Goal: Transaction & Acquisition: Purchase product/service

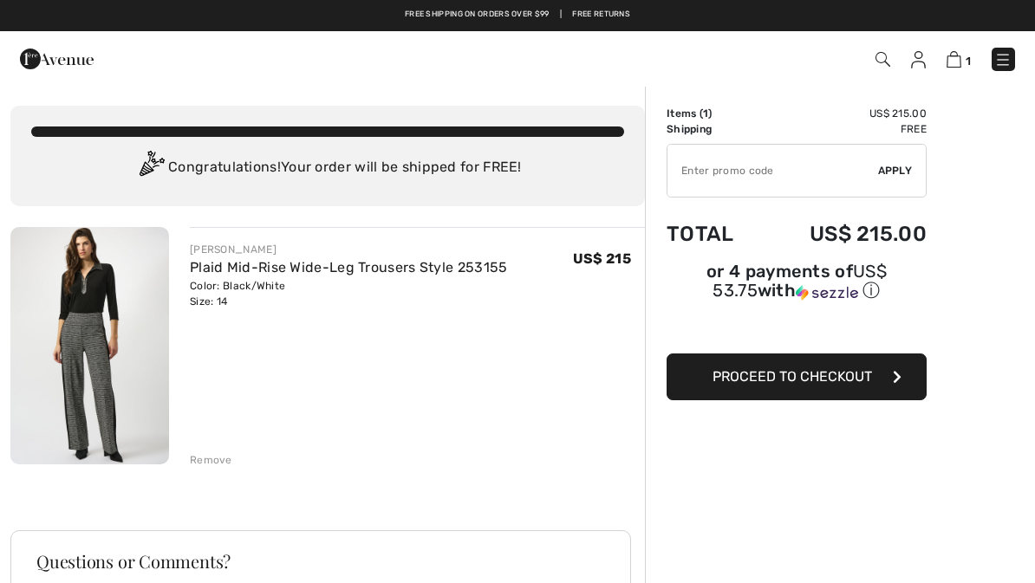
click at [902, 384] on button "Proceed to Checkout" at bounding box center [796, 377] width 260 height 47
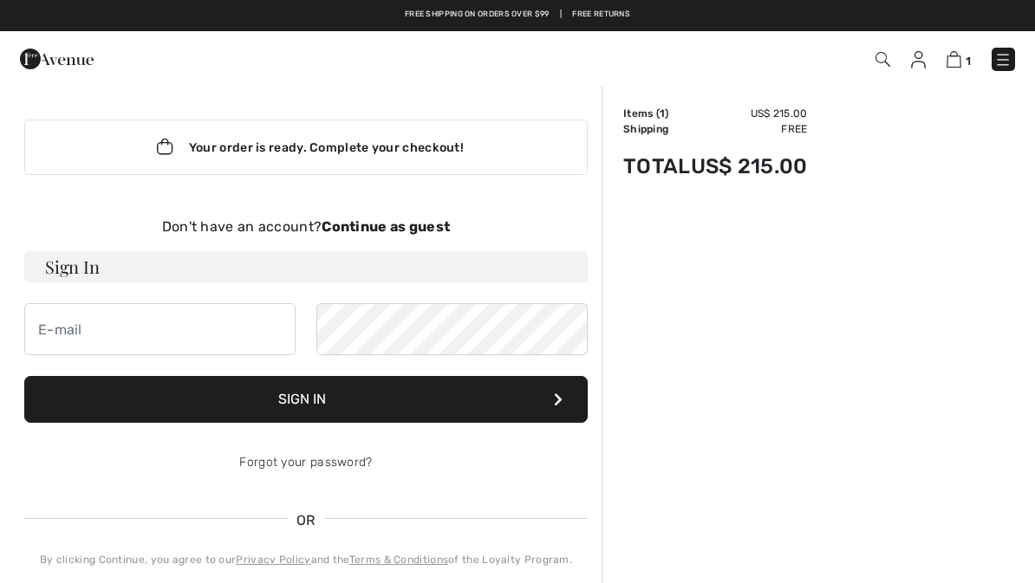
click at [417, 221] on strong "Continue as guest" at bounding box center [386, 226] width 128 height 16
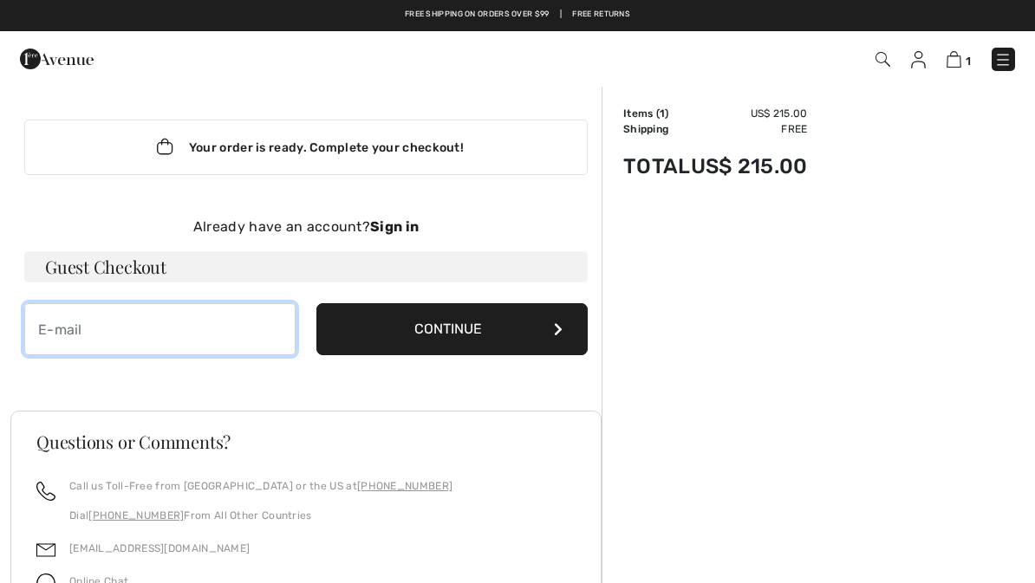
click at [62, 331] on input "email" at bounding box center [159, 329] width 271 height 52
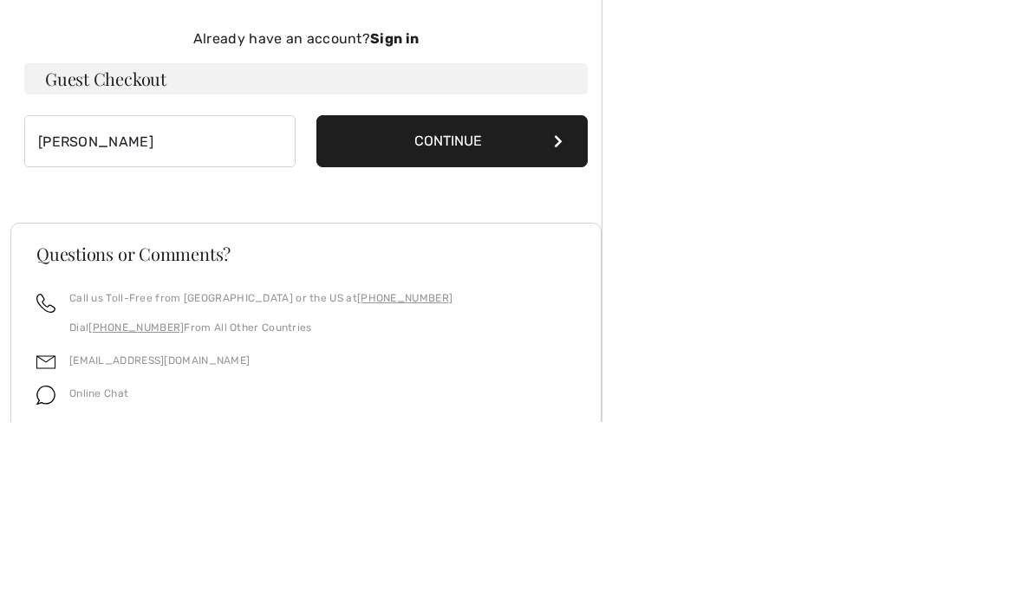
type input "pattypietig@gmail.com"
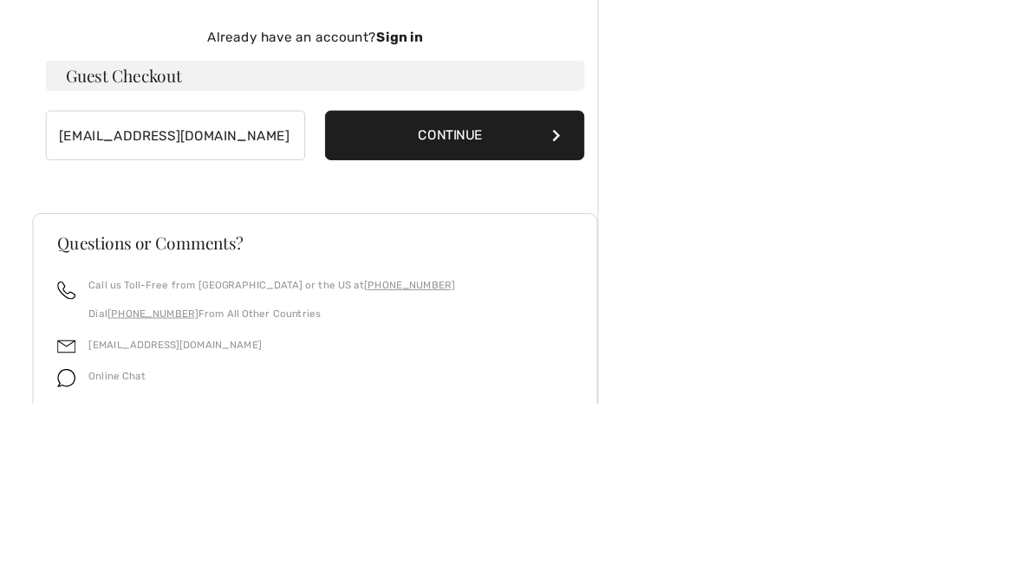
scroll to position [209, 0]
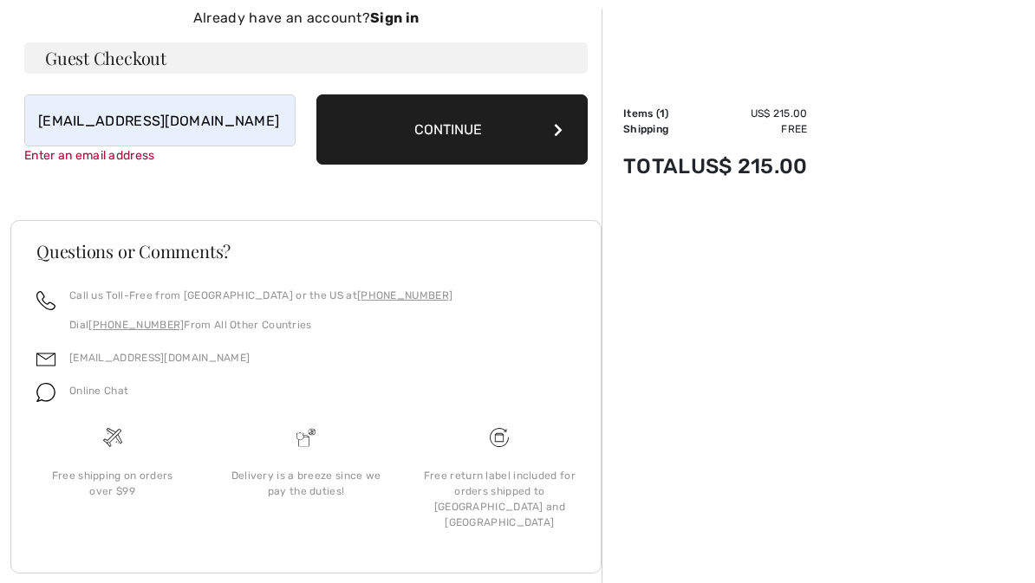
click at [555, 129] on button "Continue" at bounding box center [451, 129] width 271 height 70
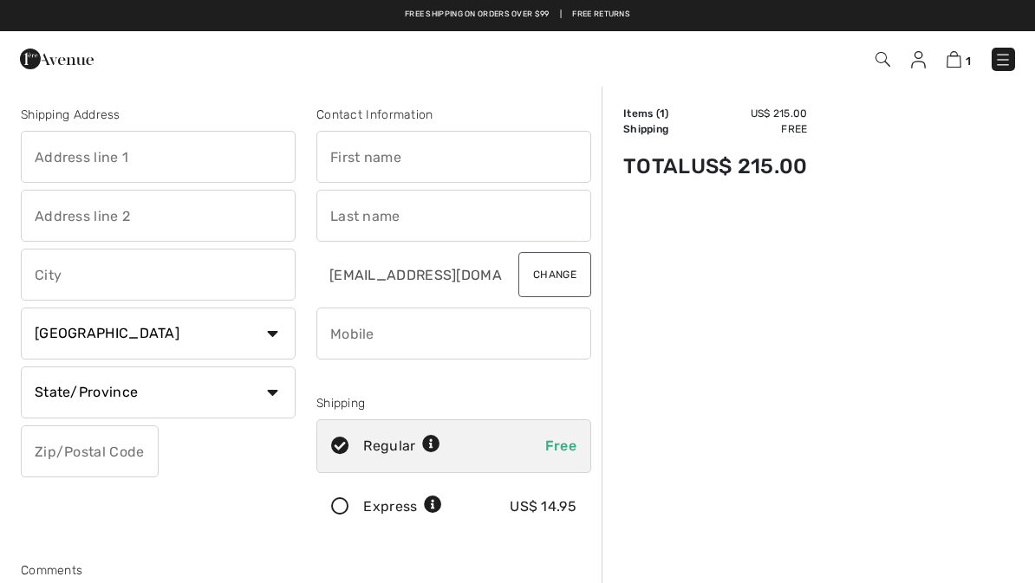
click at [559, 440] on span "Free" at bounding box center [560, 446] width 31 height 16
radio input "true"
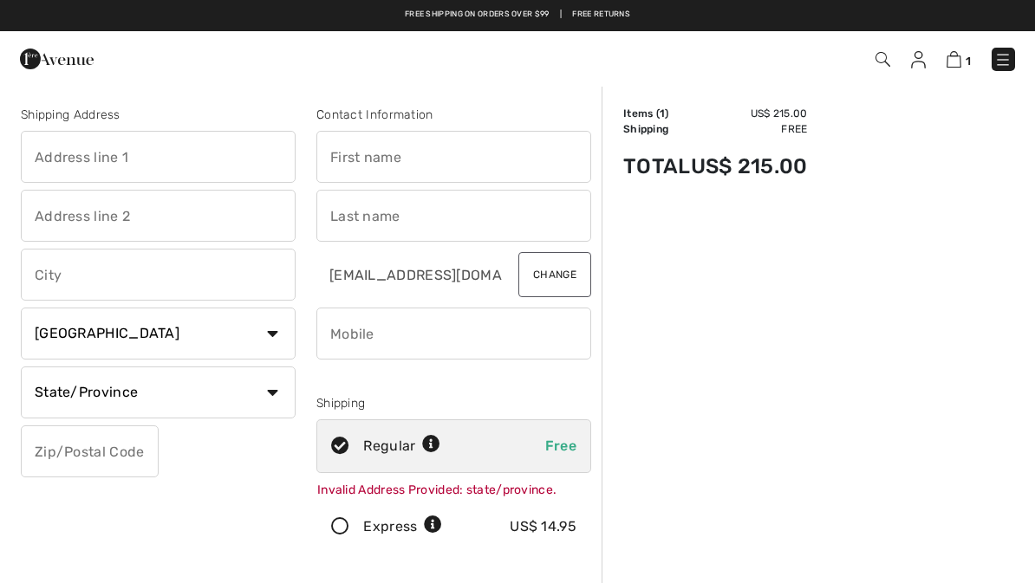
click at [63, 163] on input "text" at bounding box center [158, 157] width 275 height 52
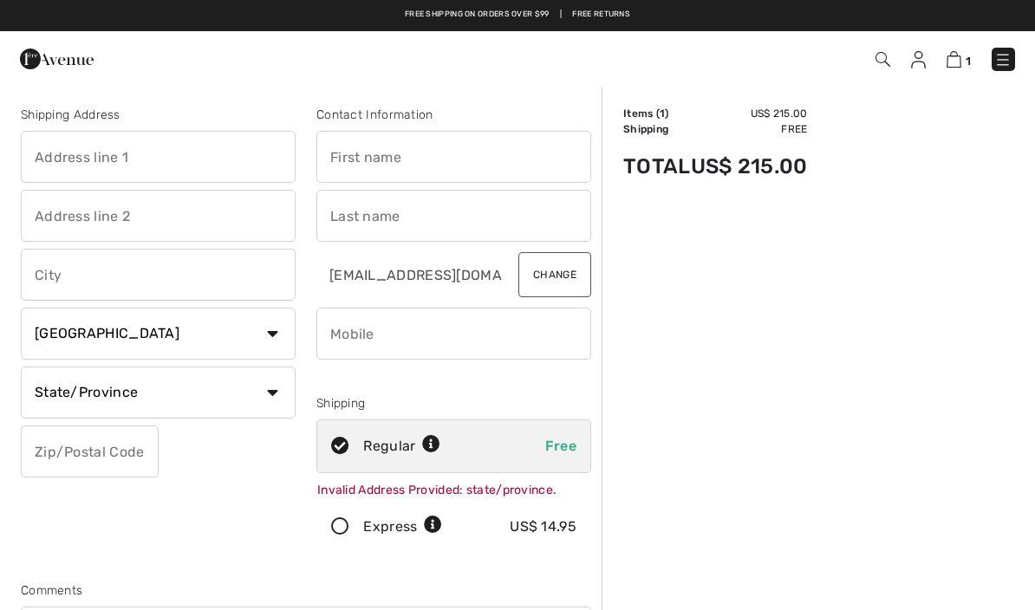
type input "[STREET_ADDRESS]"
type input "[PERSON_NAME]"
select select "US"
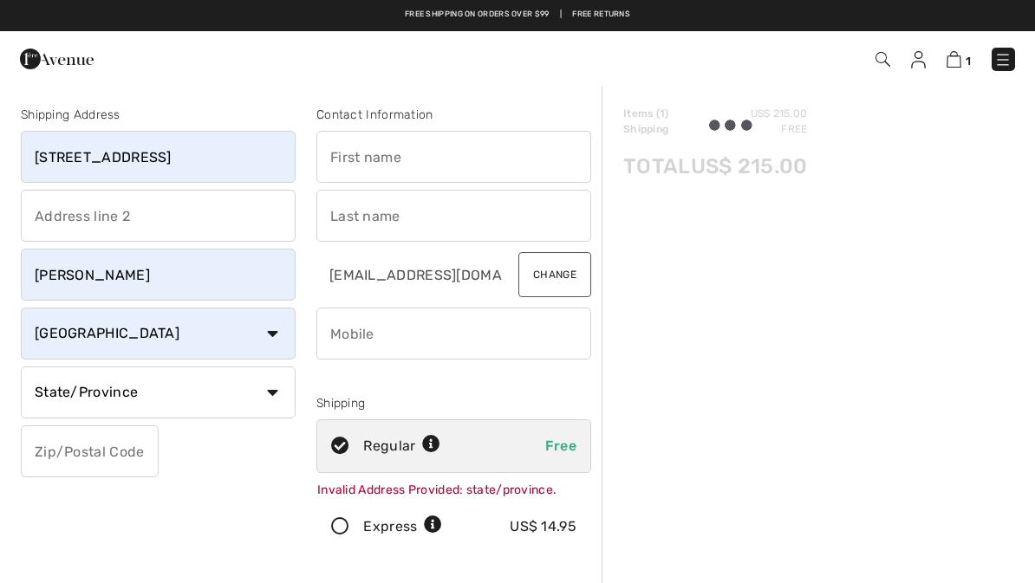
select select "IA"
type input "51401"
type input "[PERSON_NAME]"
type input "7128307816"
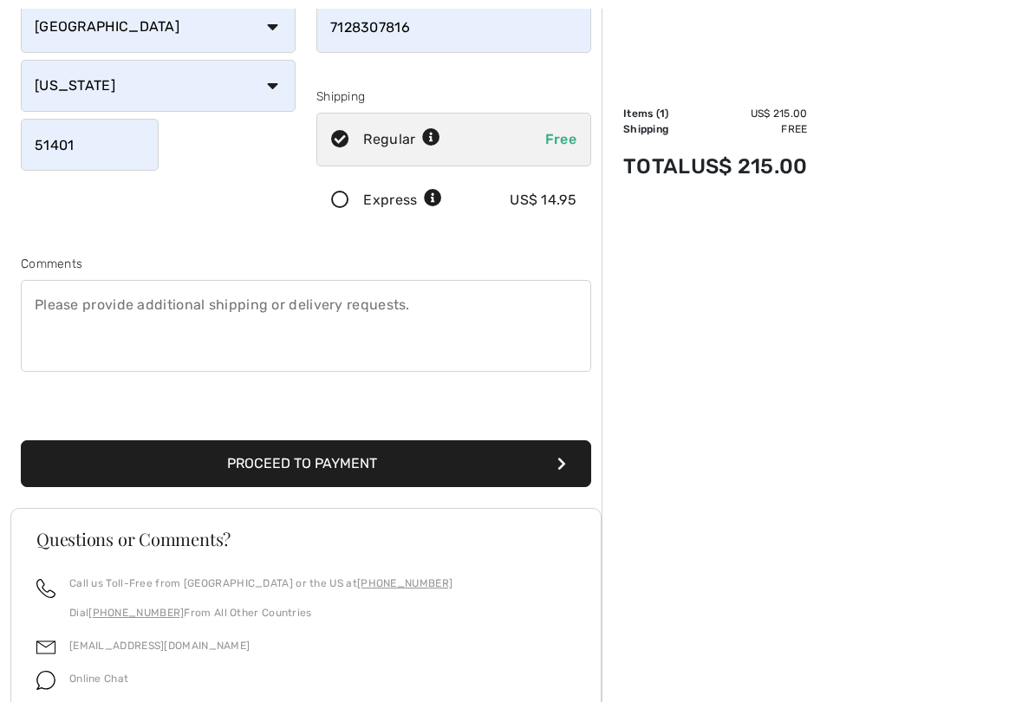
scroll to position [315, 0]
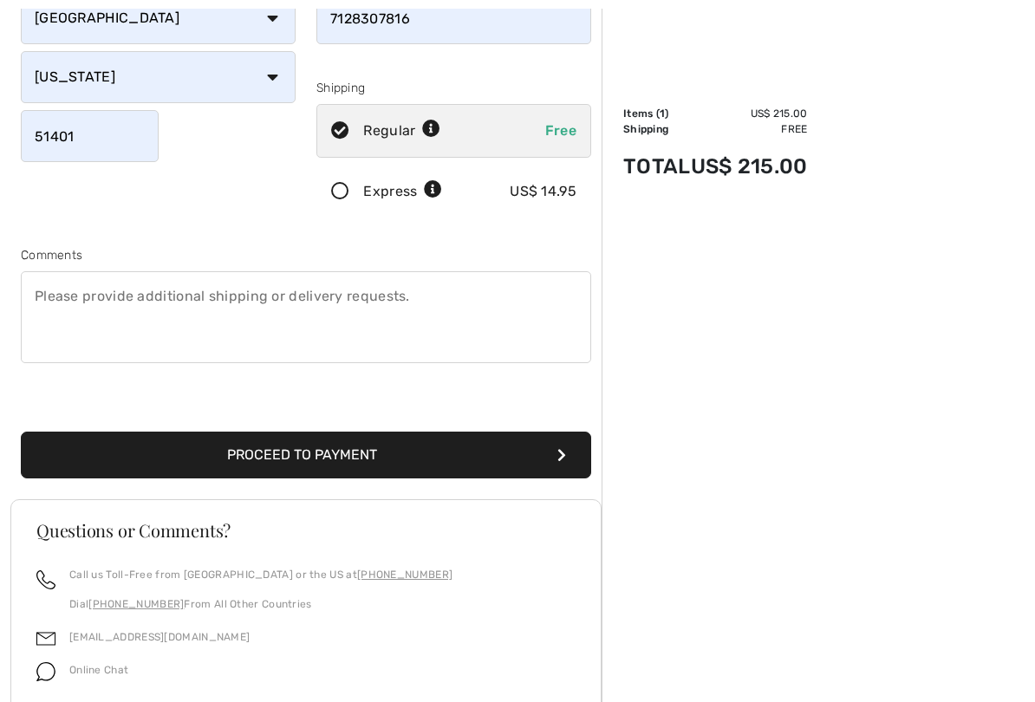
click at [551, 453] on button "Proceed to Payment" at bounding box center [306, 455] width 570 height 47
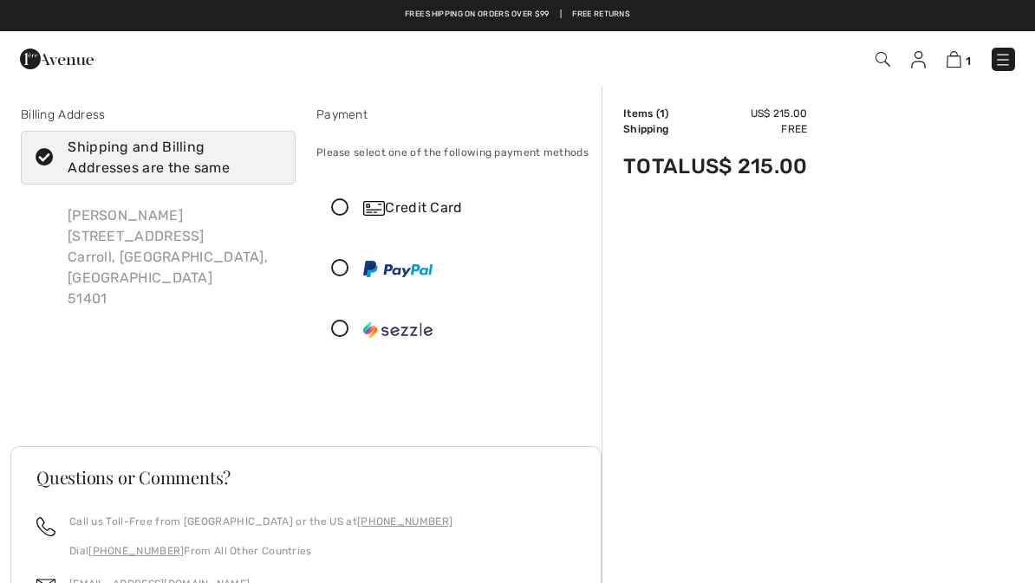
checkbox input "true"
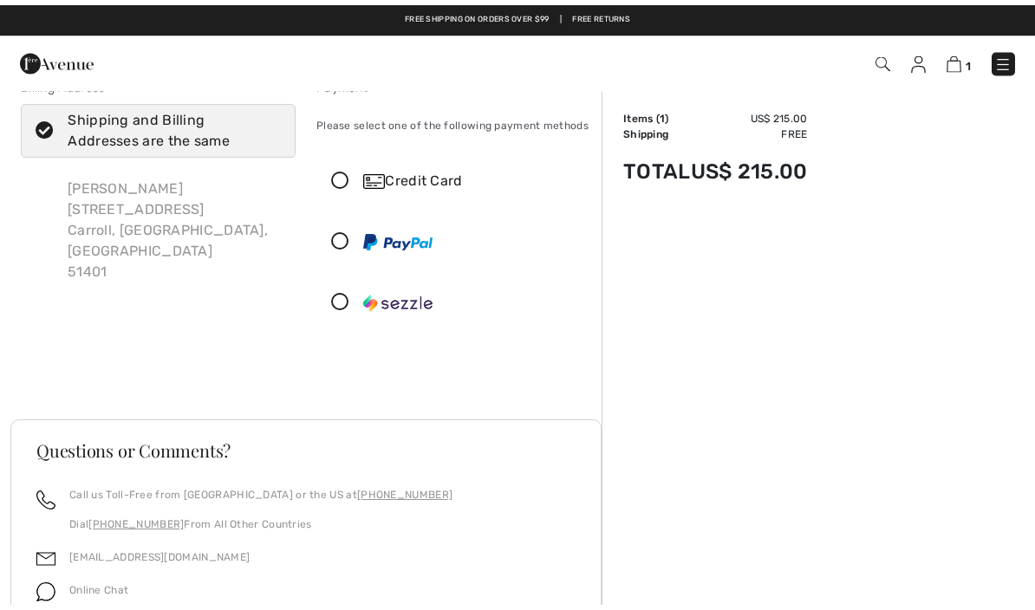
scroll to position [23, 0]
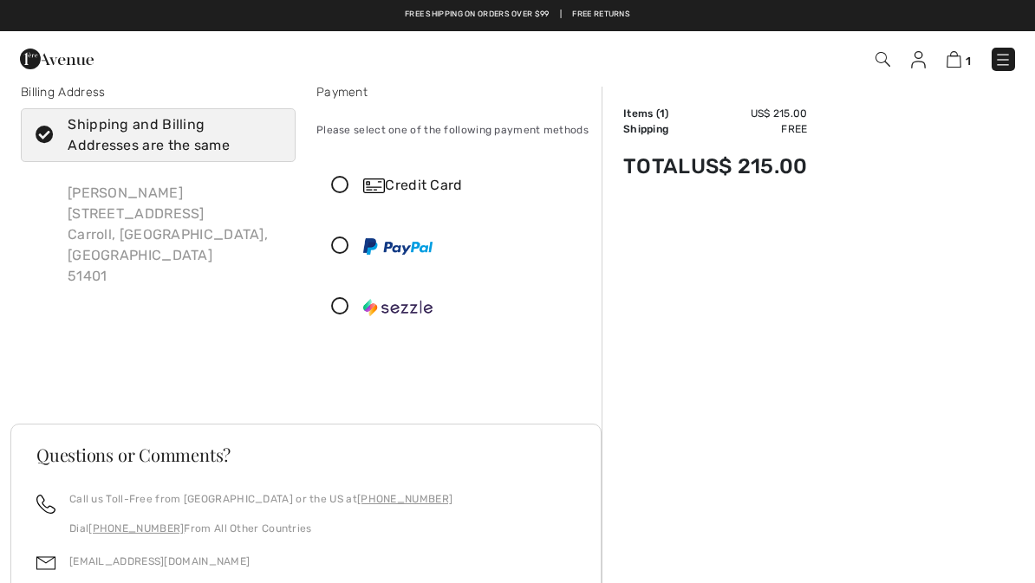
click at [345, 186] on icon at bounding box center [340, 186] width 46 height 18
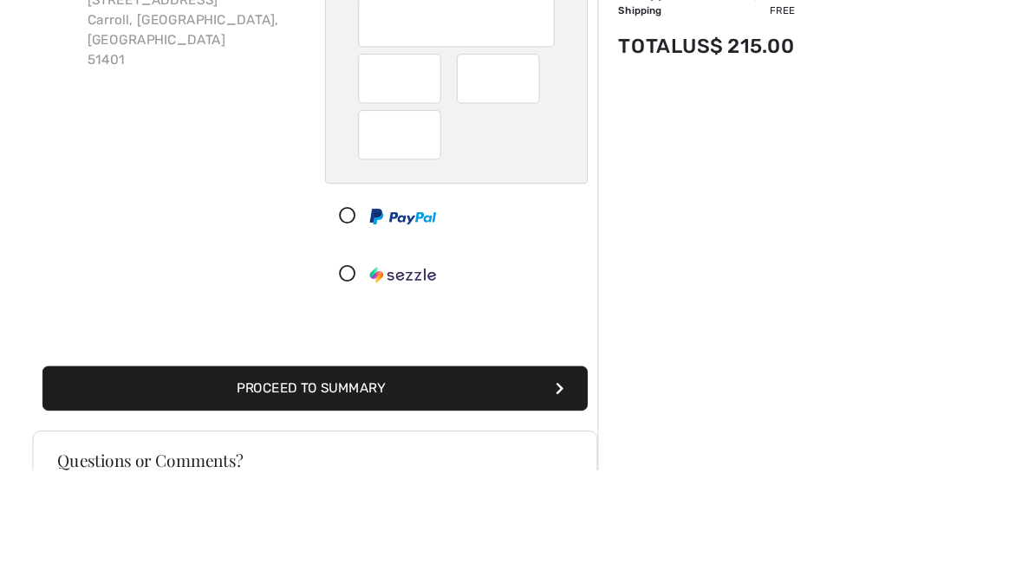
scroll to position [237, 0]
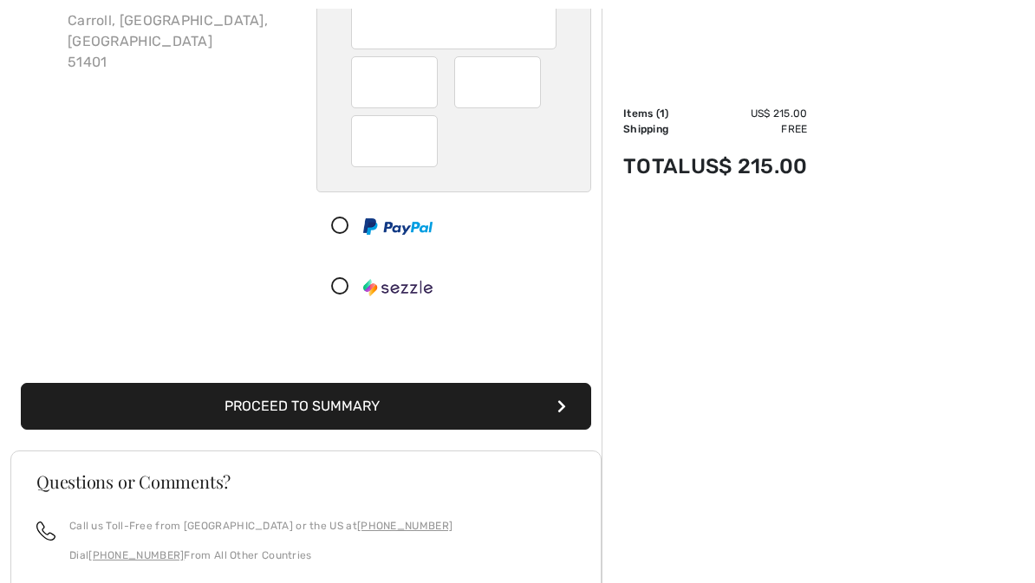
click at [343, 408] on button "Proceed to Summary" at bounding box center [306, 406] width 570 height 47
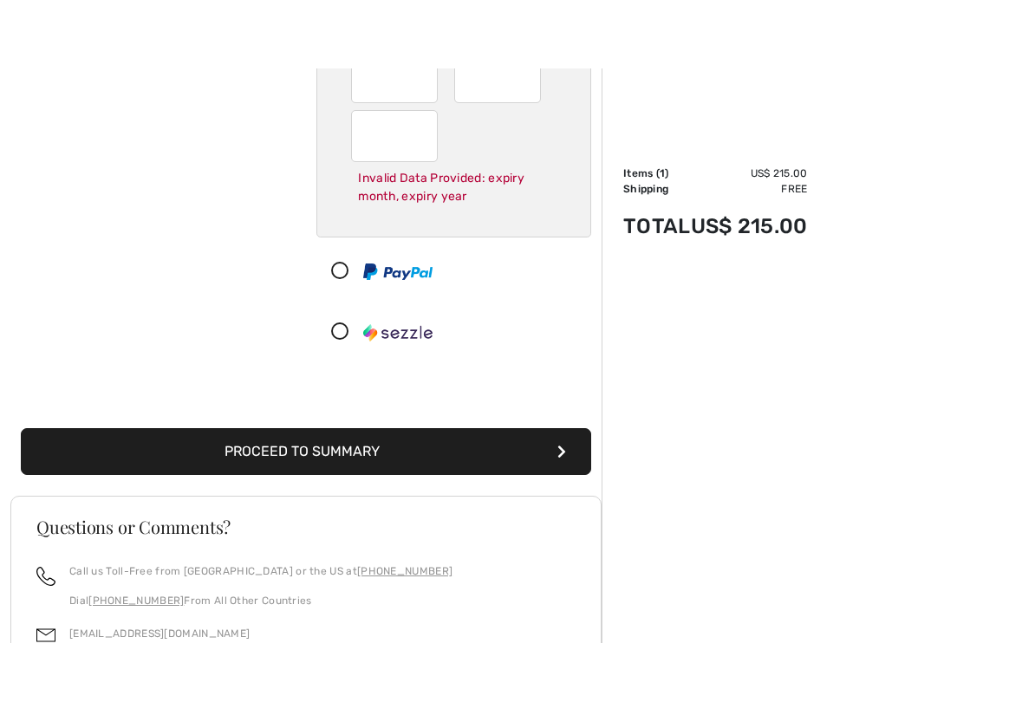
scroll to position [302, 0]
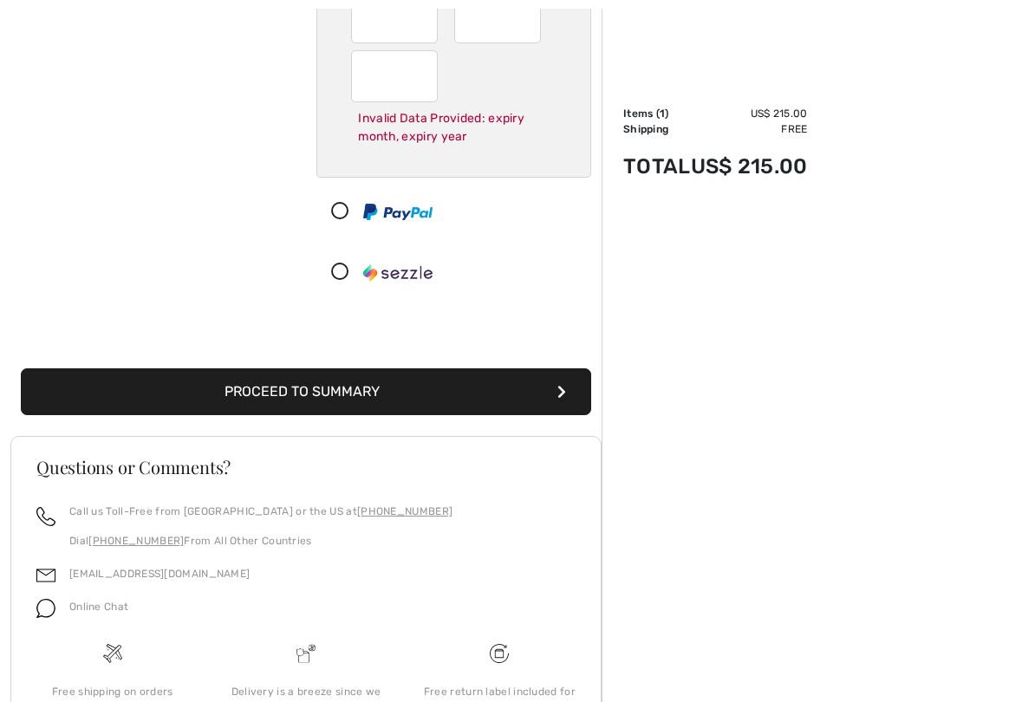
click at [403, 387] on button "Proceed to Summary" at bounding box center [306, 391] width 570 height 47
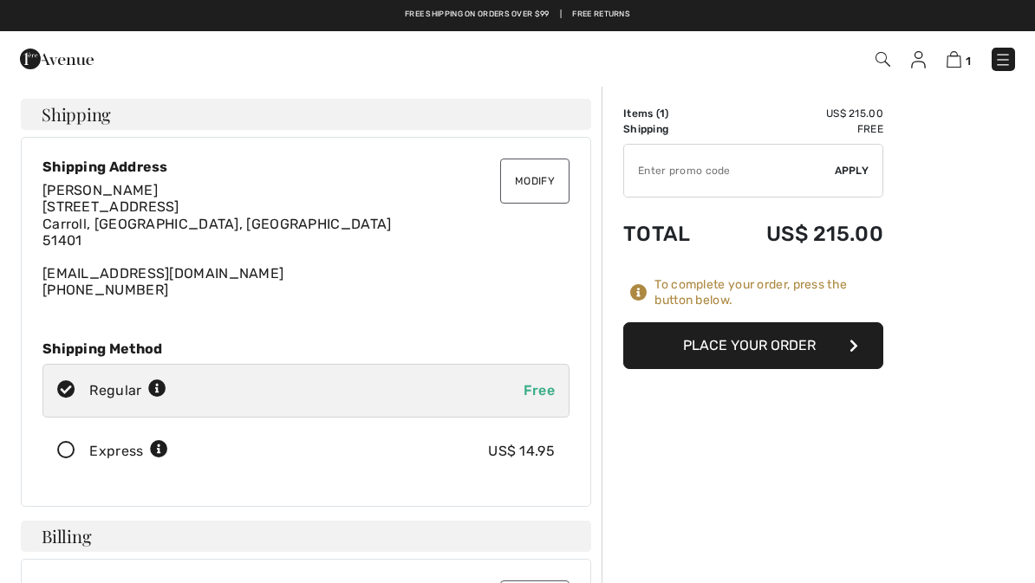
checkbox input "true"
click at [857, 342] on icon "button" at bounding box center [853, 346] width 9 height 14
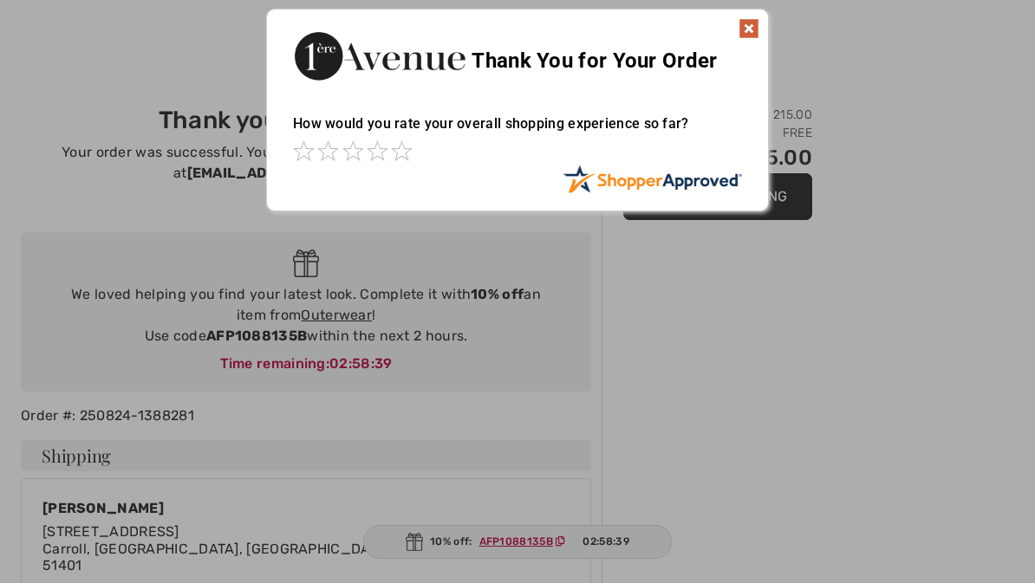
click at [979, 108] on div "Sorry! Something went wrong. Close Thank You for Your Order How would you rate …" at bounding box center [517, 110] width 1035 height 220
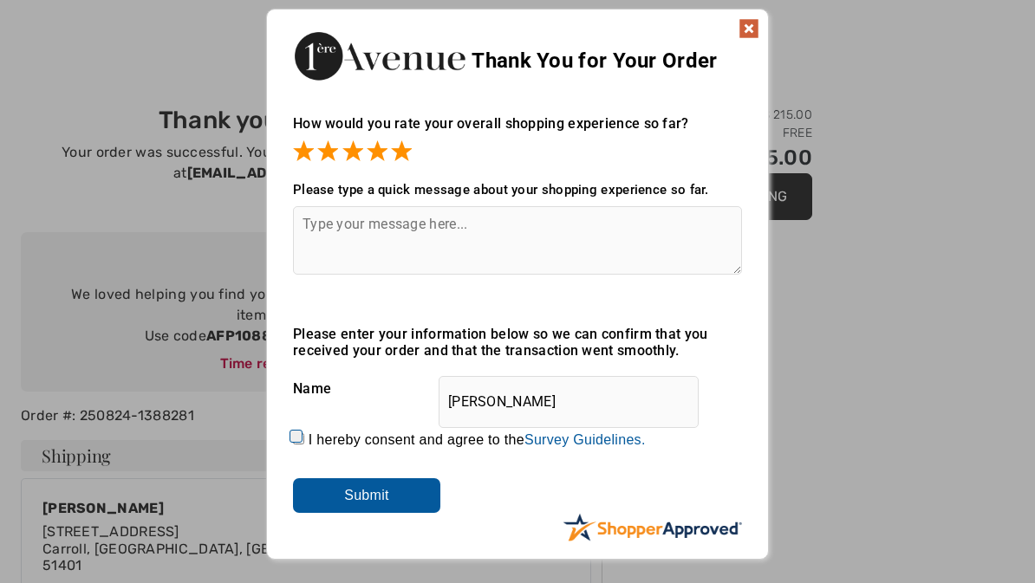
click at [376, 498] on input "Submit" at bounding box center [366, 495] width 147 height 35
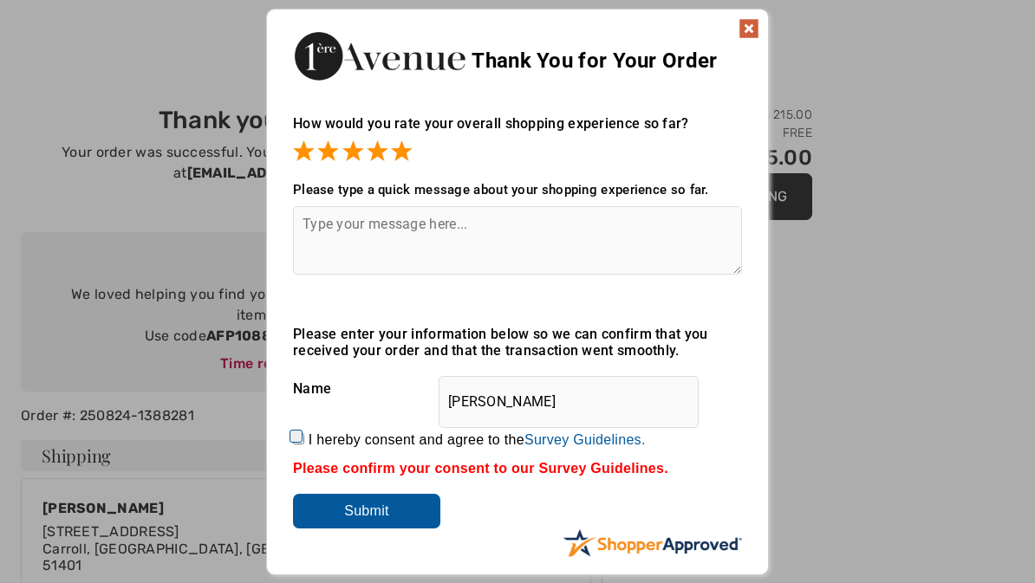
click at [341, 237] on textarea at bounding box center [517, 240] width 449 height 68
type textarea "Very easy and quick"
click at [367, 521] on input "Submit" at bounding box center [366, 511] width 147 height 35
click at [752, 20] on img at bounding box center [748, 28] width 21 height 21
